Goal: Task Accomplishment & Management: Complete application form

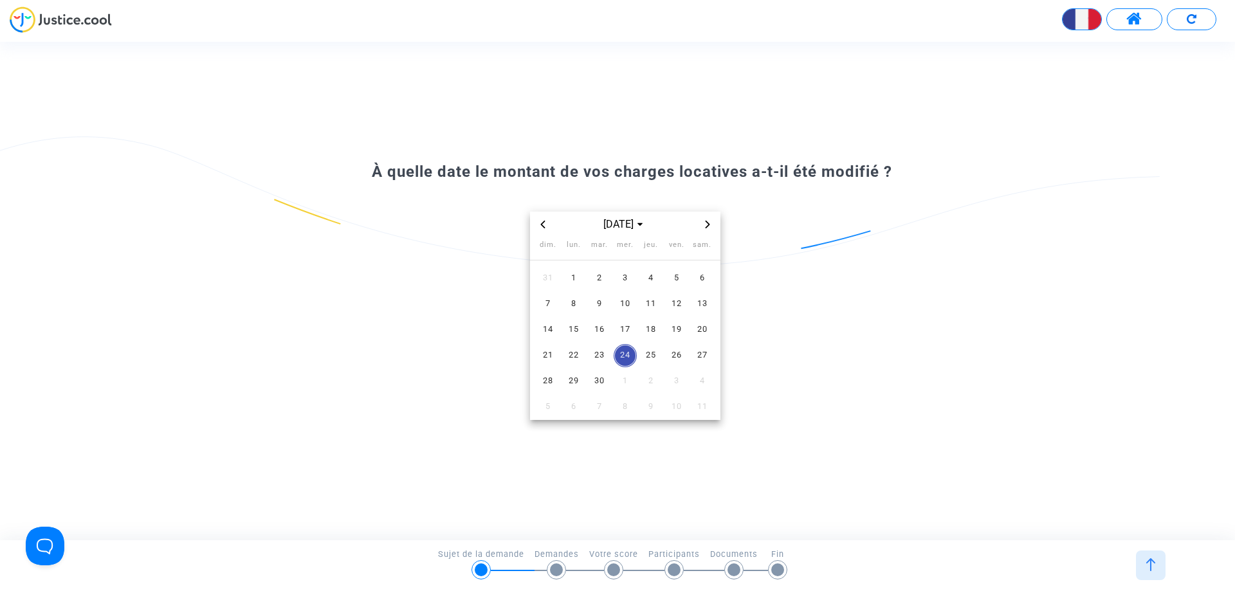
click at [542, 229] on span "Previous month" at bounding box center [542, 224] width 15 height 15
click at [672, 285] on span "1" at bounding box center [676, 278] width 23 height 23
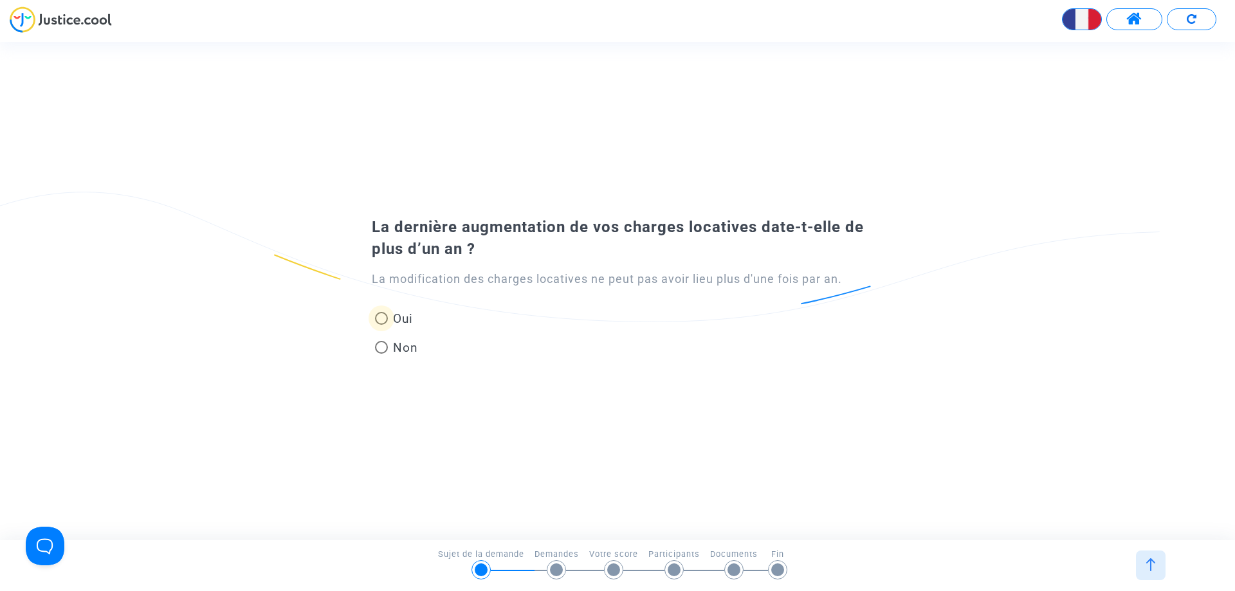
click at [385, 324] on span at bounding box center [381, 318] width 13 height 13
click at [381, 325] on input "Oui" at bounding box center [381, 325] width 1 height 1
radio input "true"
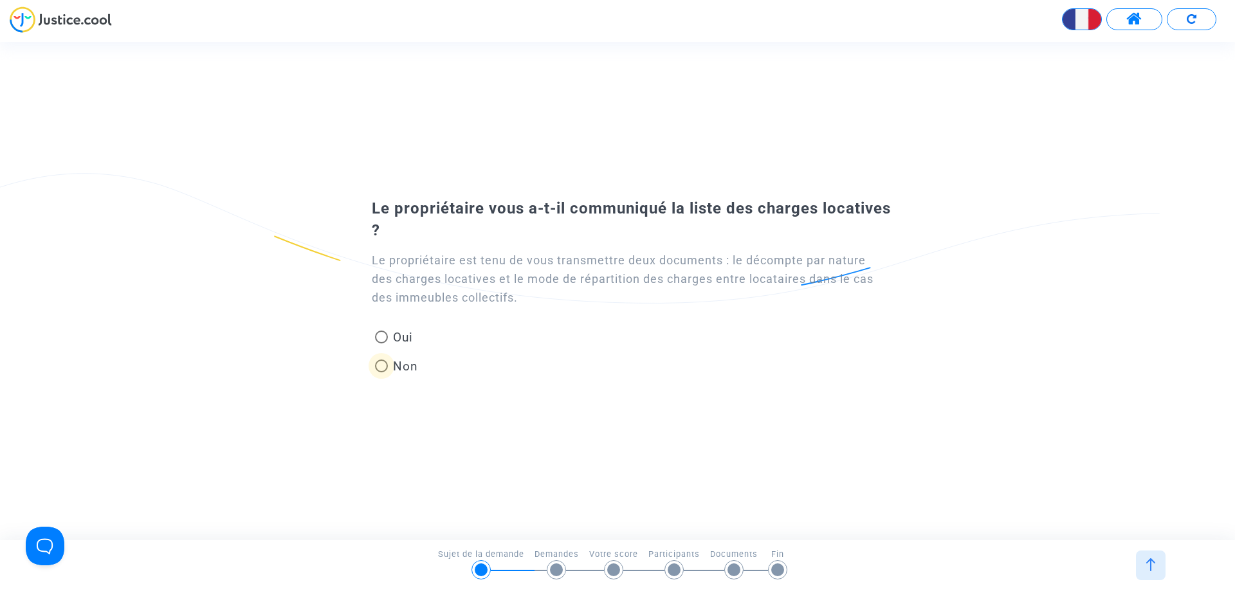
click at [381, 366] on span at bounding box center [381, 366] width 0 height 0
click at [381, 372] on input "Non" at bounding box center [381, 372] width 1 height 1
radio input "true"
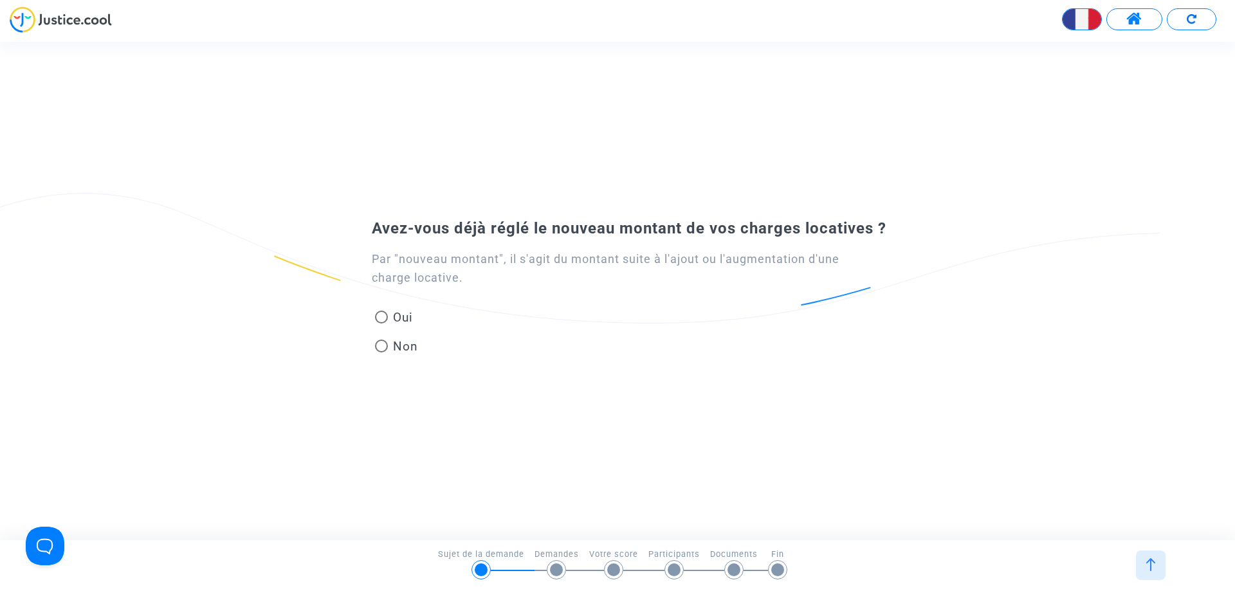
click at [404, 318] on span "Oui" at bounding box center [400, 317] width 25 height 17
click at [381, 324] on input "Oui" at bounding box center [381, 324] width 1 height 1
radio input "true"
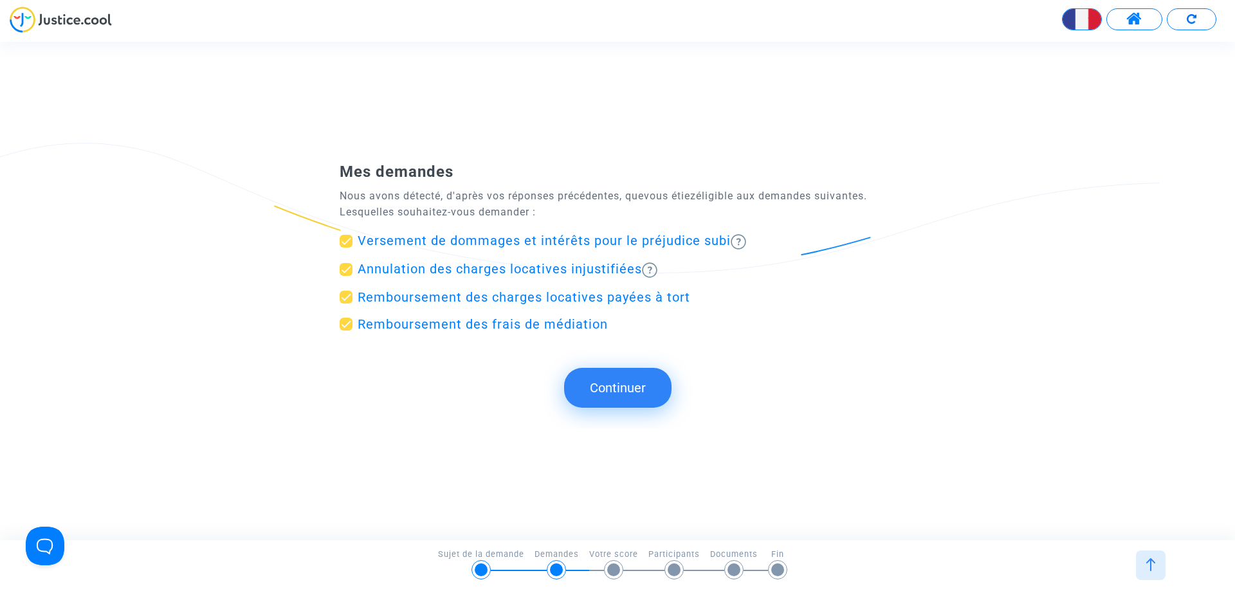
click at [614, 389] on button "Continuer" at bounding box center [617, 388] width 107 height 40
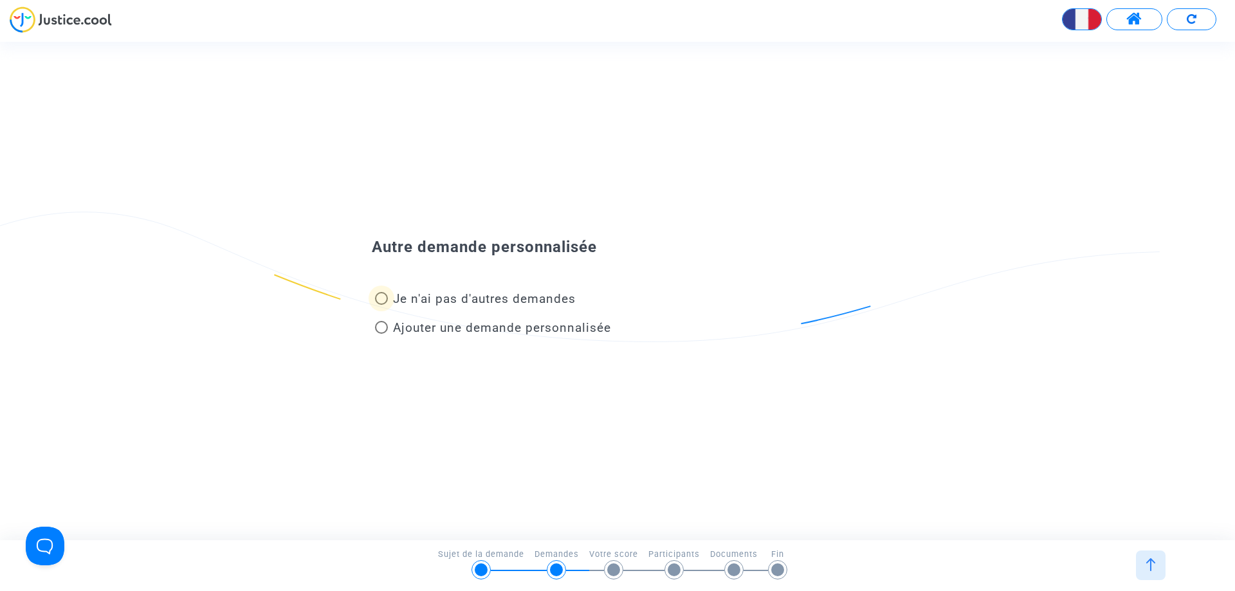
click at [520, 300] on span "Je n'ai pas d'autres demandes" at bounding box center [484, 298] width 183 height 15
click at [381, 305] on input "Je n'ai pas d'autres demandes" at bounding box center [381, 305] width 1 height 1
radio input "true"
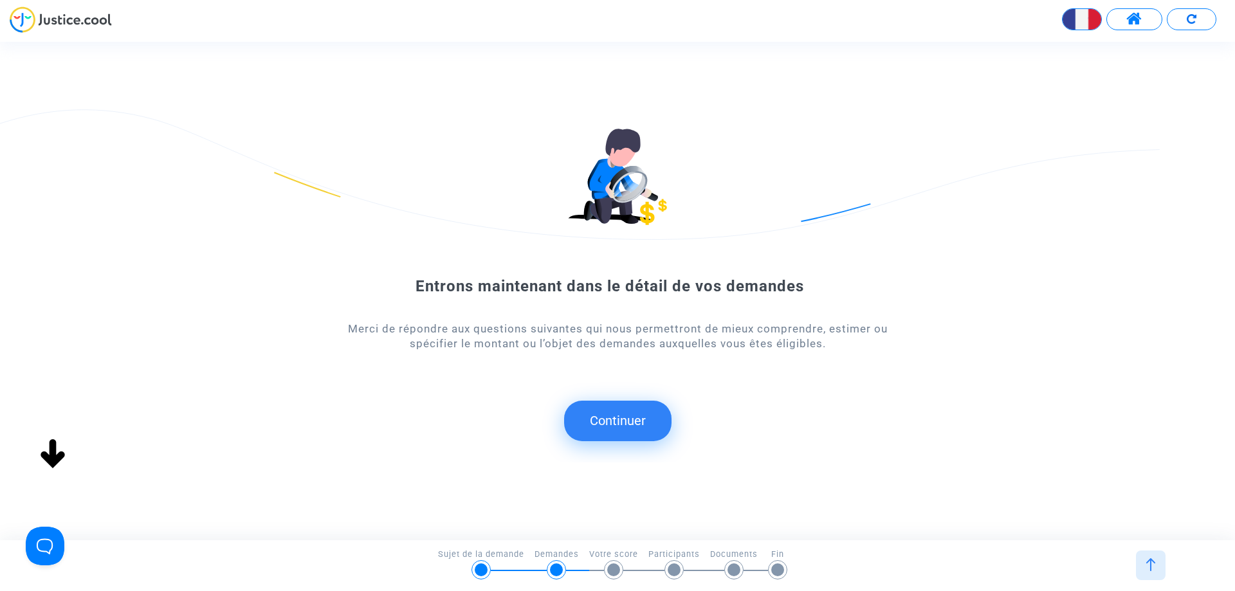
click at [664, 416] on button "Continuer" at bounding box center [617, 421] width 107 height 40
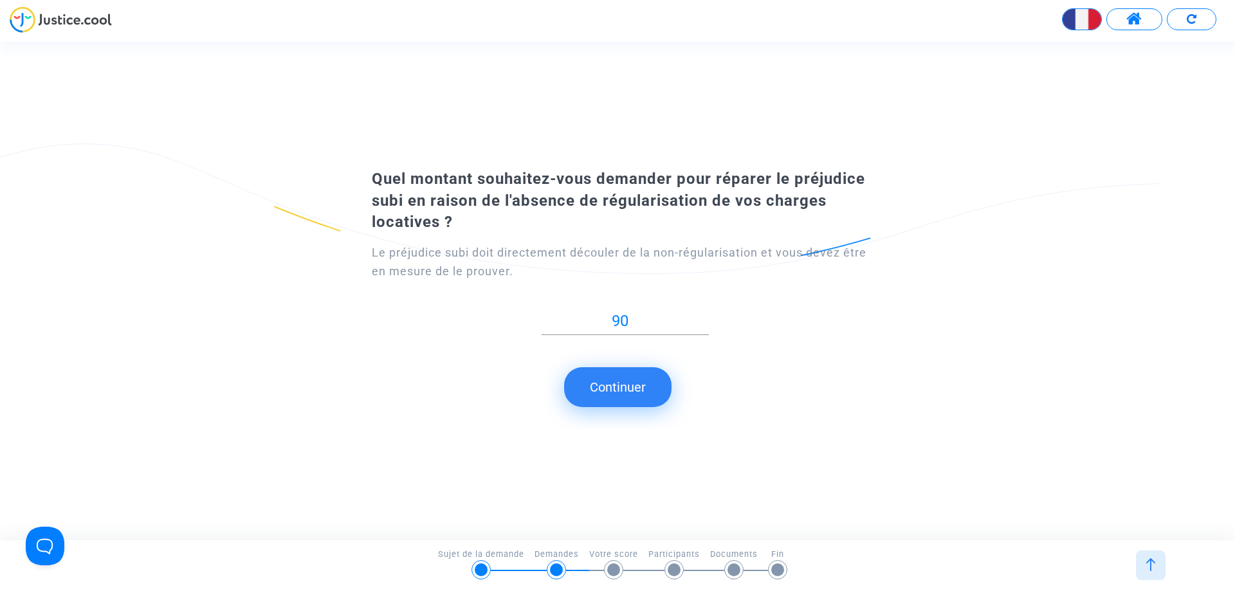
drag, startPoint x: 650, startPoint y: 381, endPoint x: 686, endPoint y: 383, distance: 36.0
click at [686, 383] on submit-question "Continuer" at bounding box center [617, 387] width 1235 height 40
drag, startPoint x: 643, startPoint y: 324, endPoint x: 597, endPoint y: 322, distance: 45.7
click at [597, 322] on input "90" at bounding box center [625, 321] width 167 height 17
type input "0"
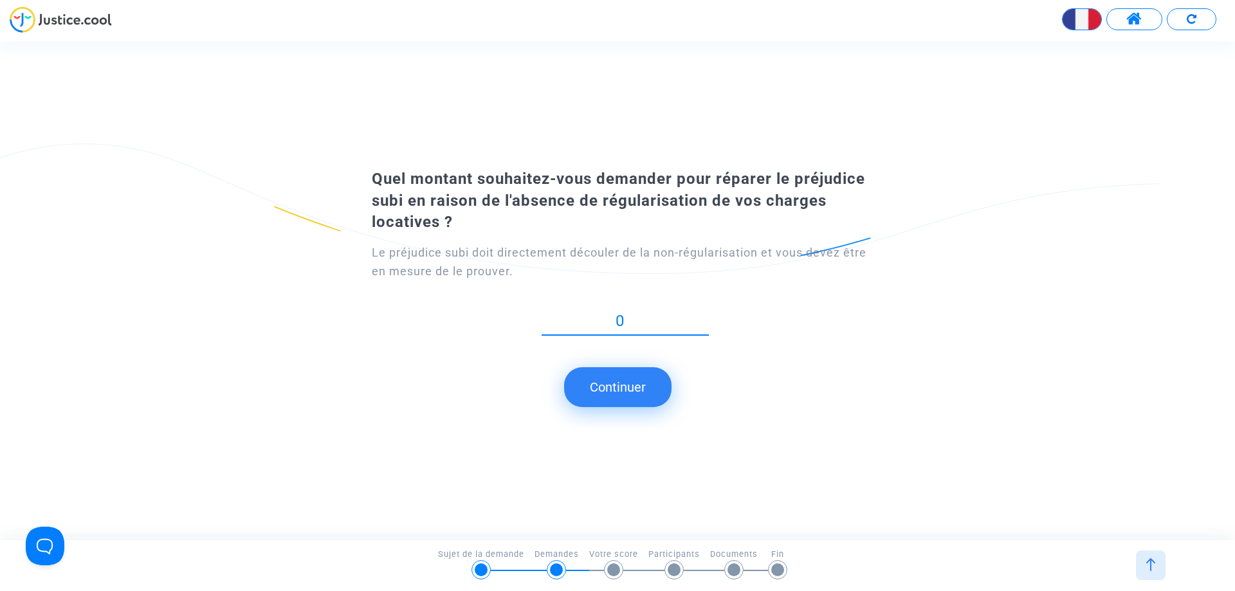
click at [639, 384] on button "Continuer" at bounding box center [617, 387] width 107 height 40
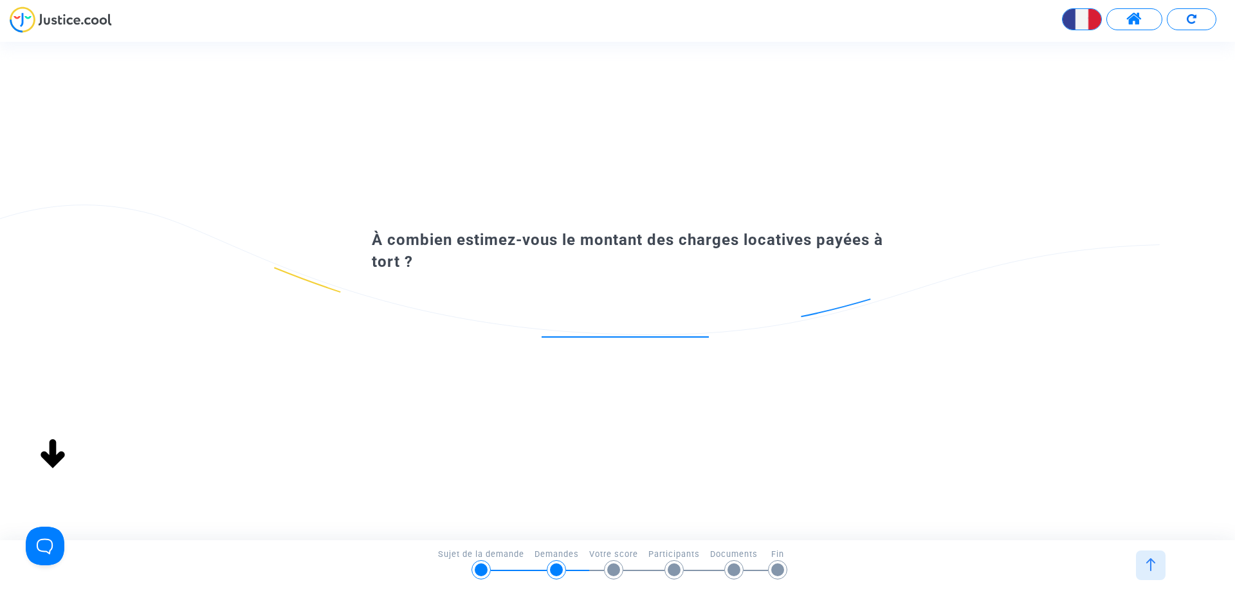
click at [612, 327] on input "number" at bounding box center [625, 323] width 167 height 17
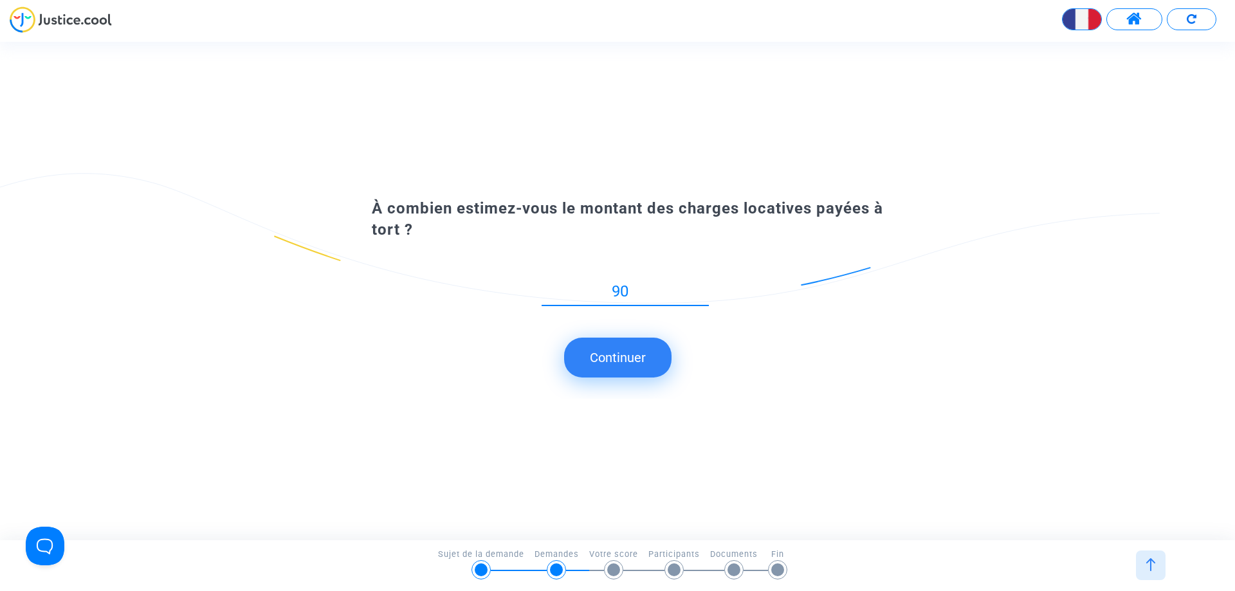
type input "90"
click at [634, 344] on button "Continuer" at bounding box center [617, 358] width 107 height 40
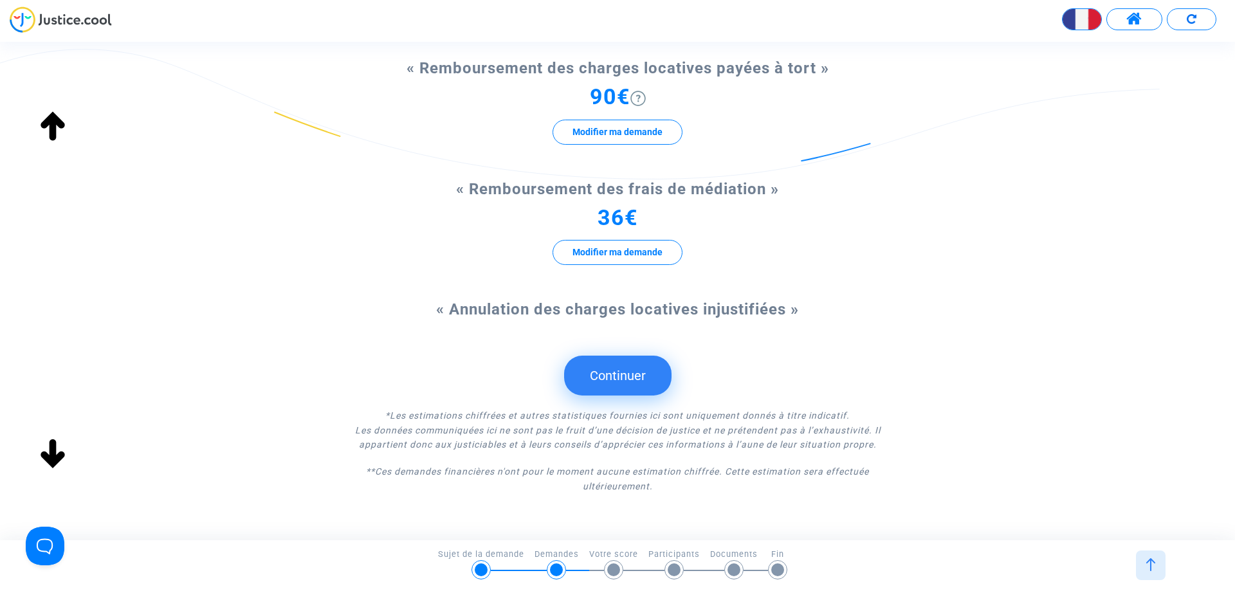
scroll to position [254, 0]
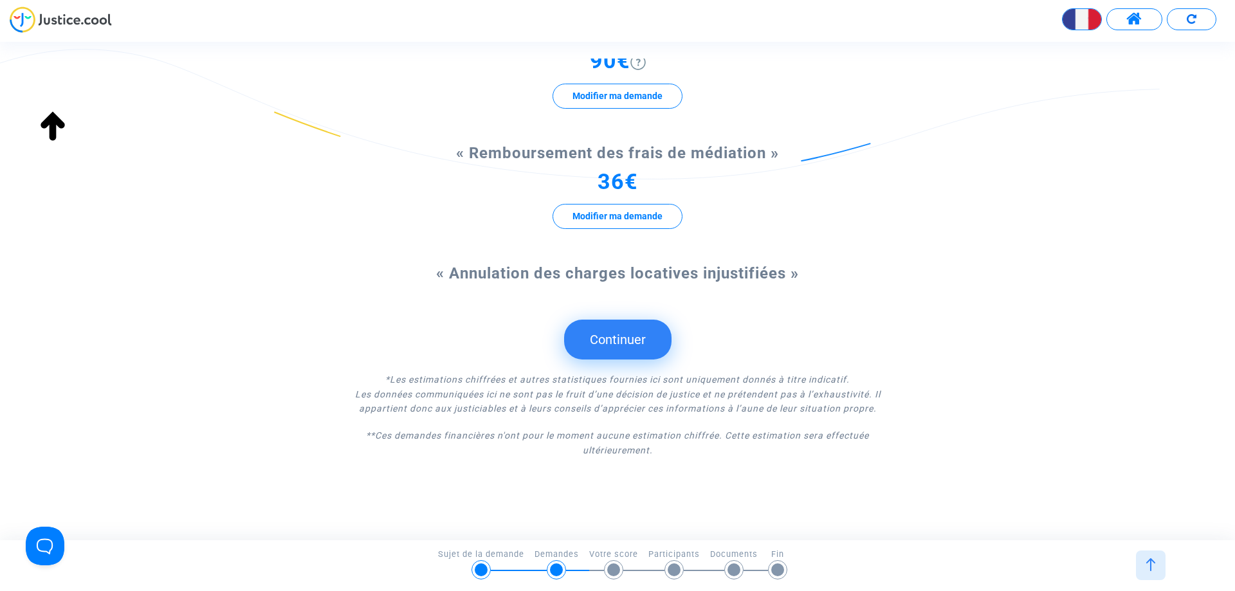
click at [640, 330] on button "Continuer" at bounding box center [617, 340] width 107 height 40
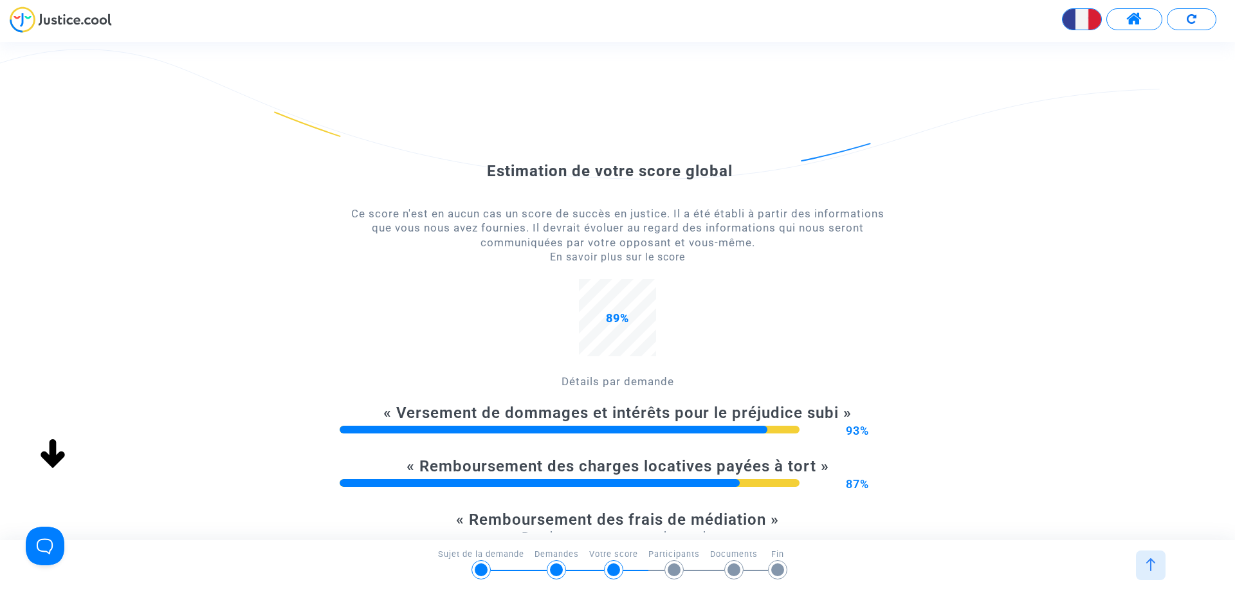
scroll to position [193, 0]
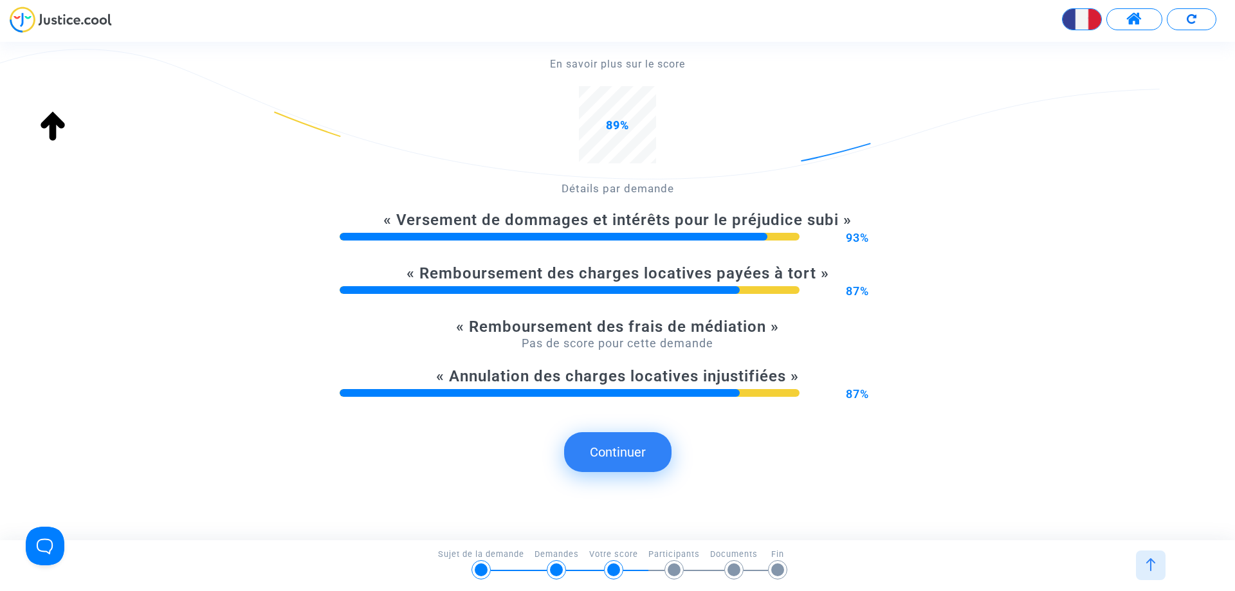
click at [657, 450] on button "Continuer" at bounding box center [617, 452] width 107 height 40
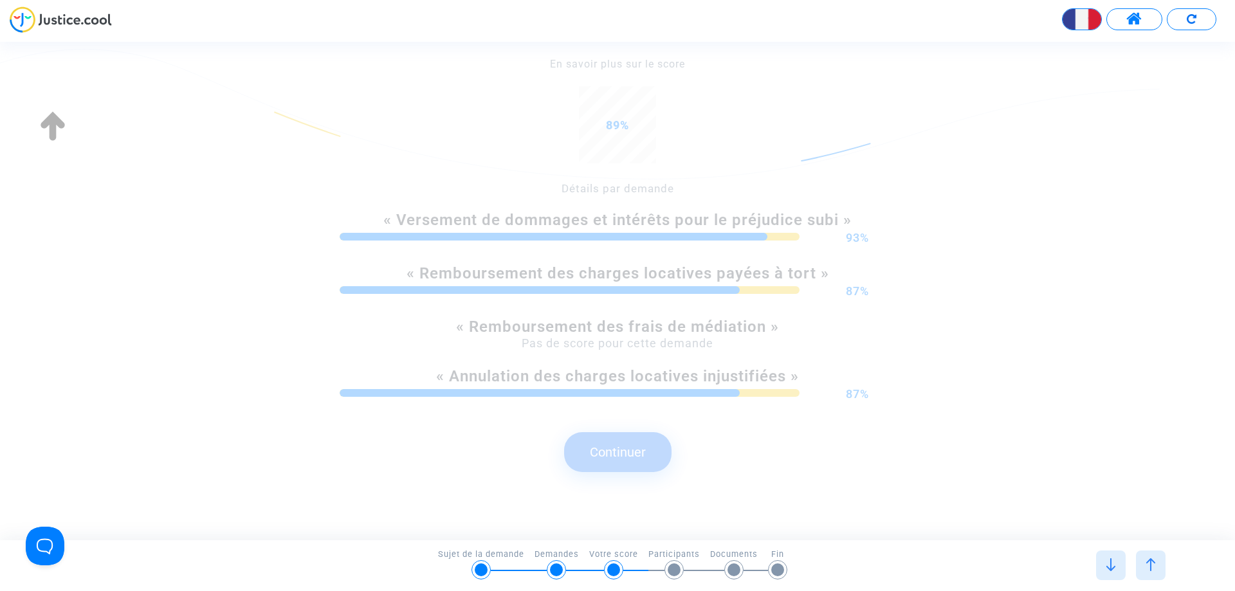
scroll to position [0, 0]
